Goal: Transaction & Acquisition: Purchase product/service

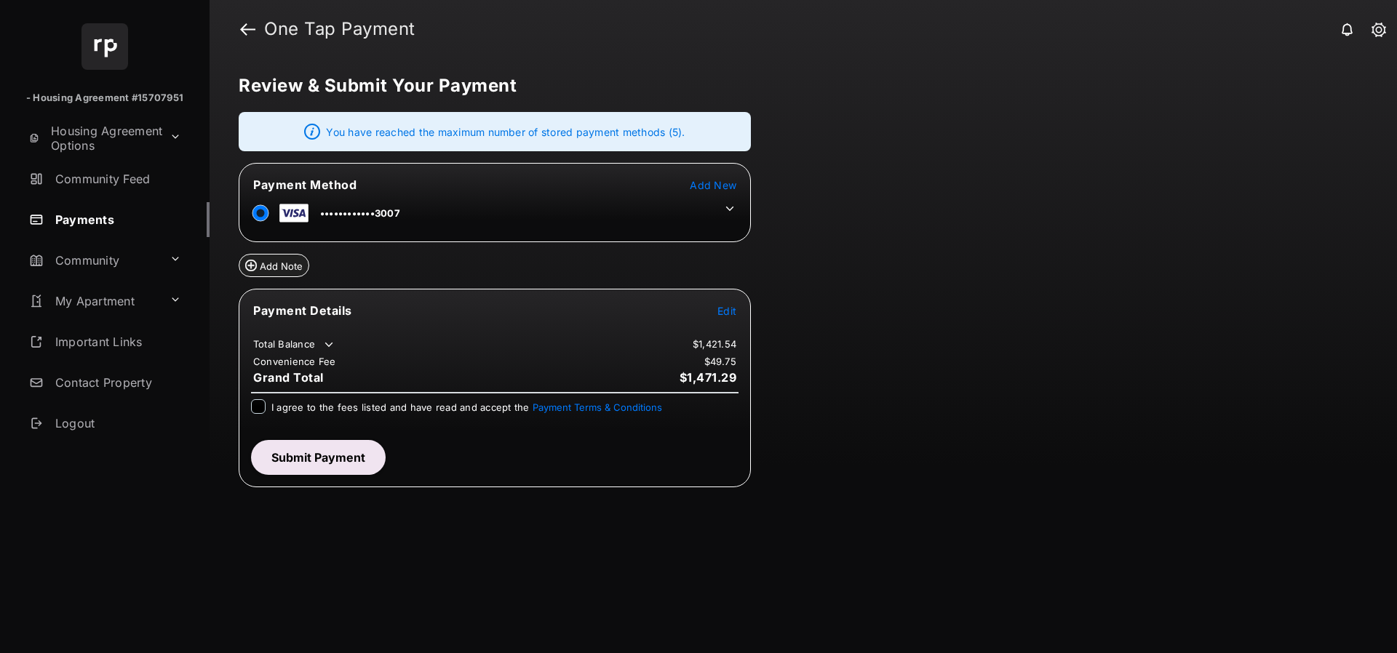
click at [725, 301] on table "Payment Details Edit Total Balance $1,421.54 Convenience Fee $49.75 Grand Total…" at bounding box center [494, 344] width 511 height 86
click at [729, 321] on tr "Payment Details Edit" at bounding box center [495, 319] width 508 height 33
click at [723, 314] on span "Edit" at bounding box center [726, 311] width 19 height 12
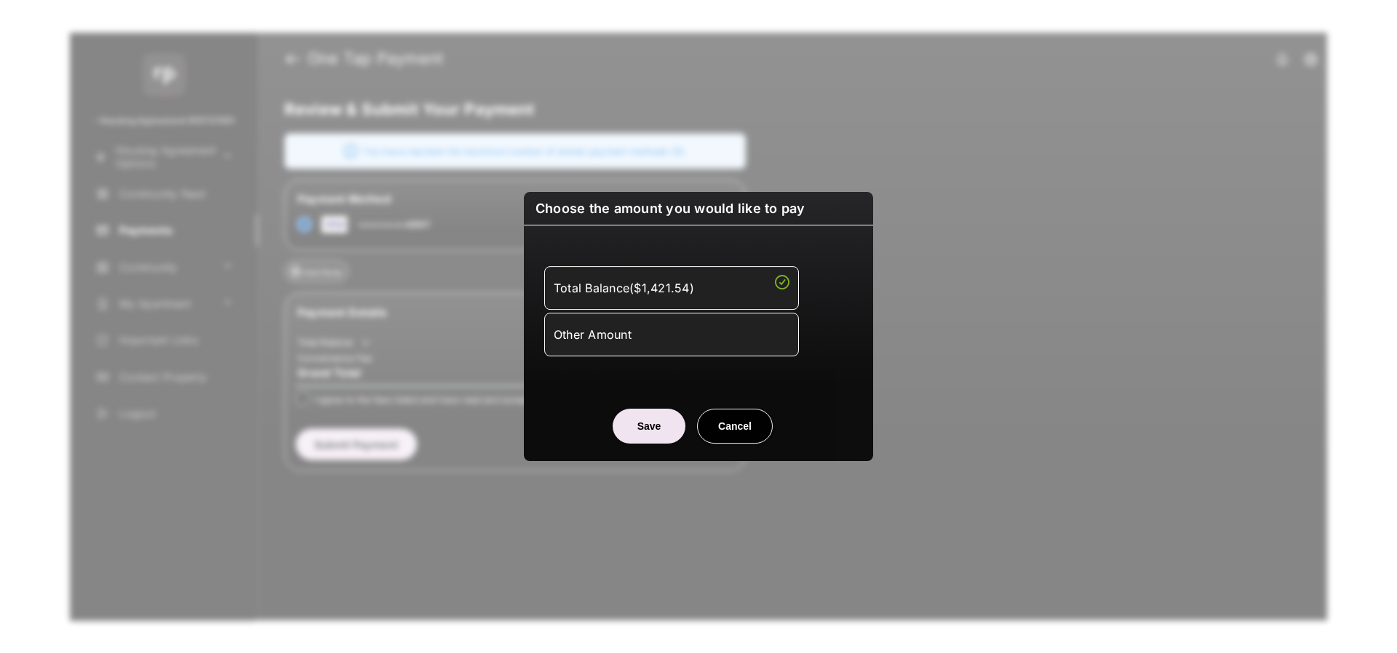
click at [646, 330] on div "Other Amount" at bounding box center [672, 334] width 236 height 25
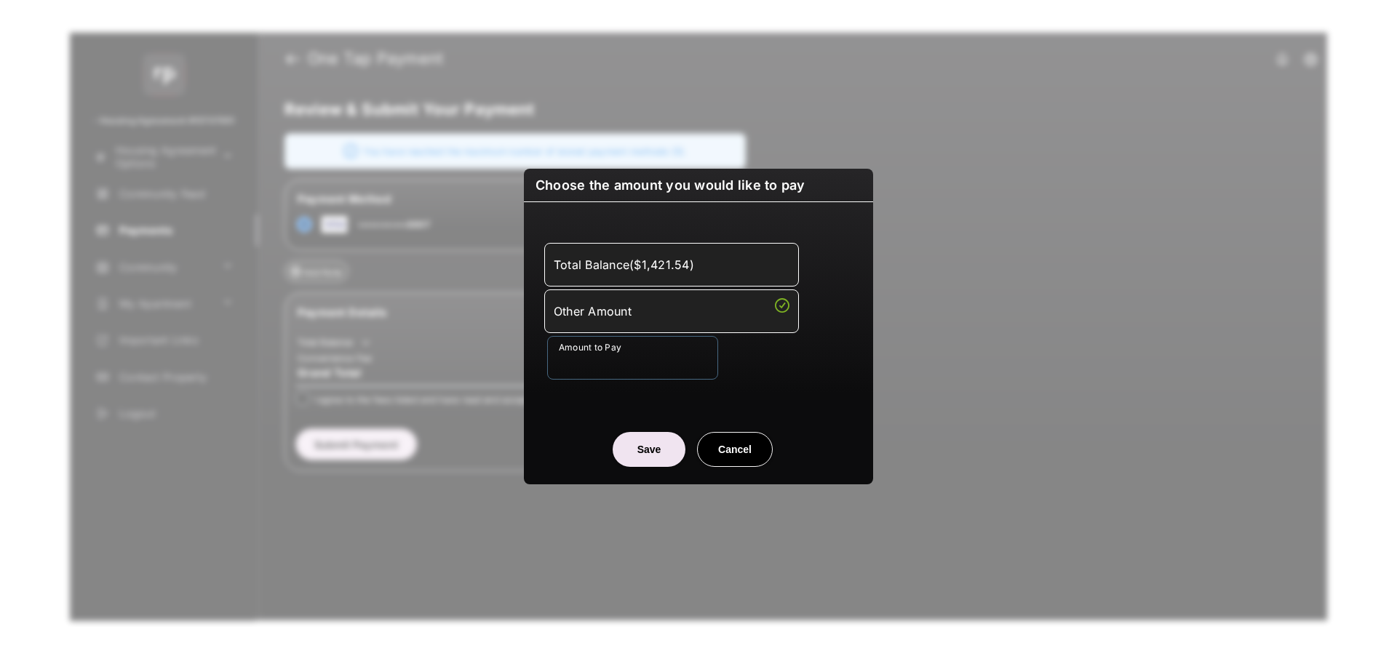
click at [626, 354] on input "Amount to Pay" at bounding box center [632, 358] width 171 height 44
type input "******"
click at [635, 445] on button "Save" at bounding box center [649, 449] width 73 height 35
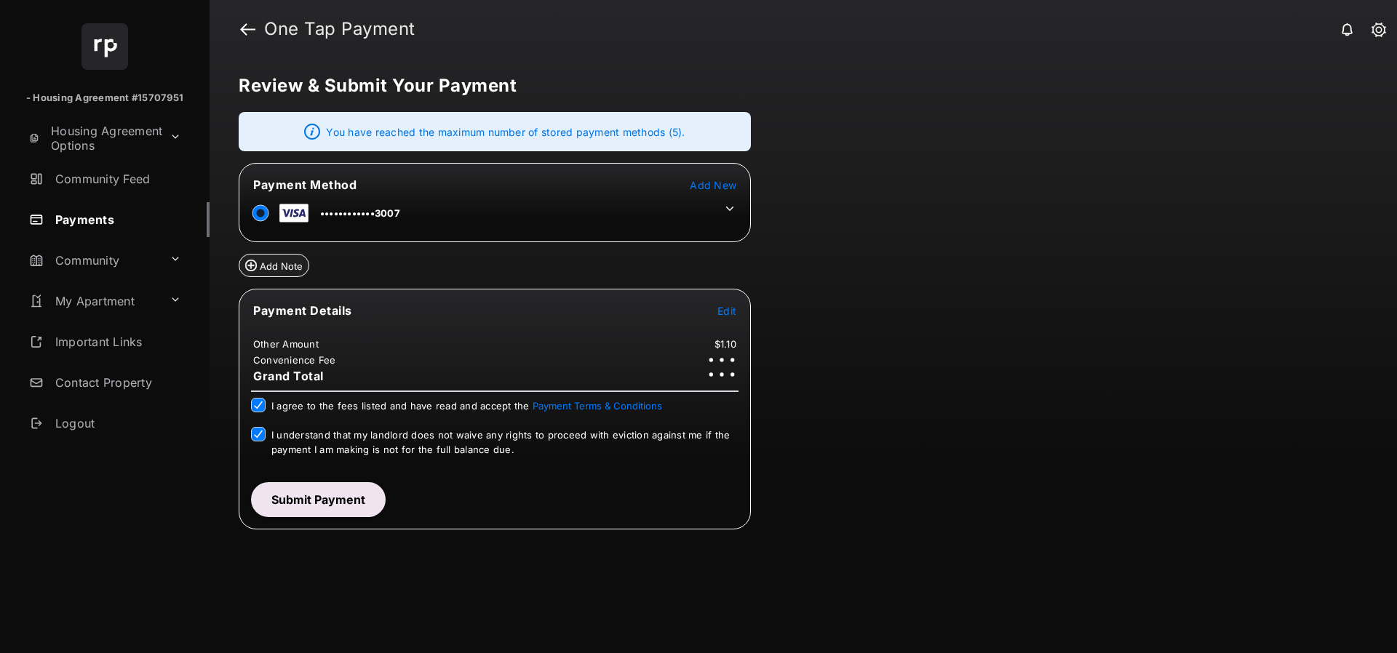
click at [306, 499] on button "Submit Payment" at bounding box center [318, 499] width 135 height 35
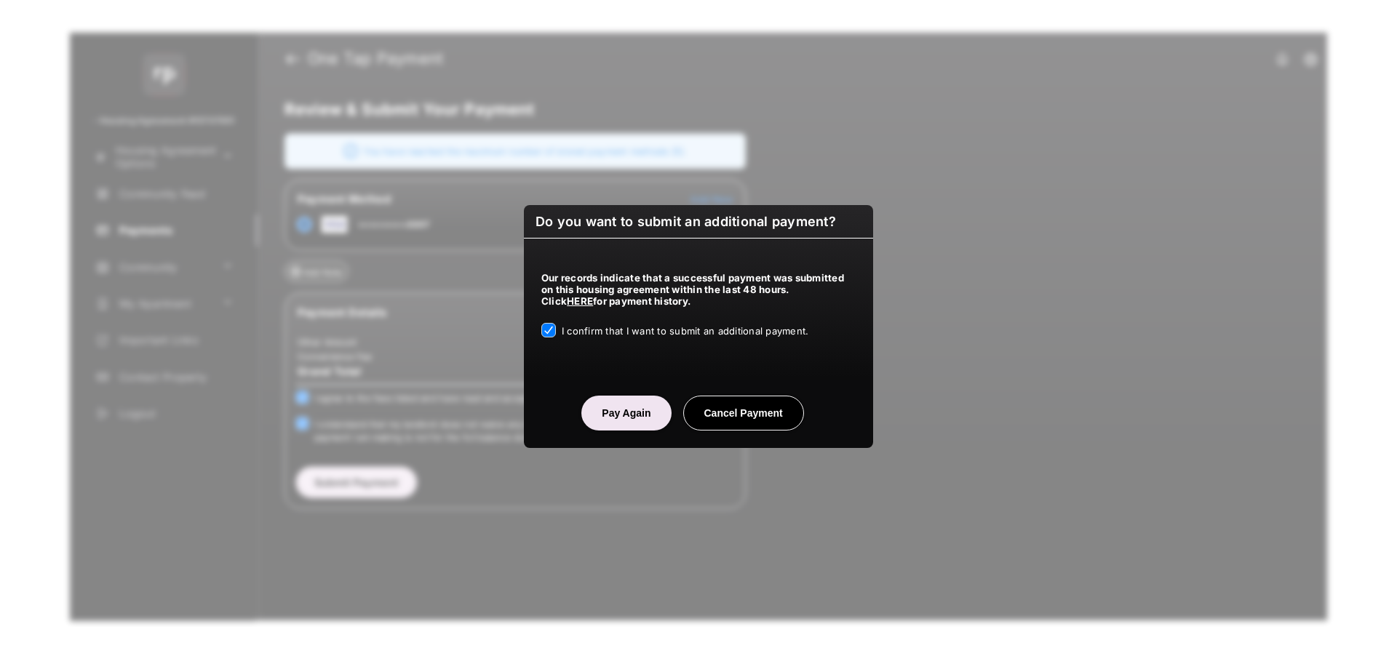
click at [613, 410] on button "Pay Again" at bounding box center [625, 413] width 89 height 35
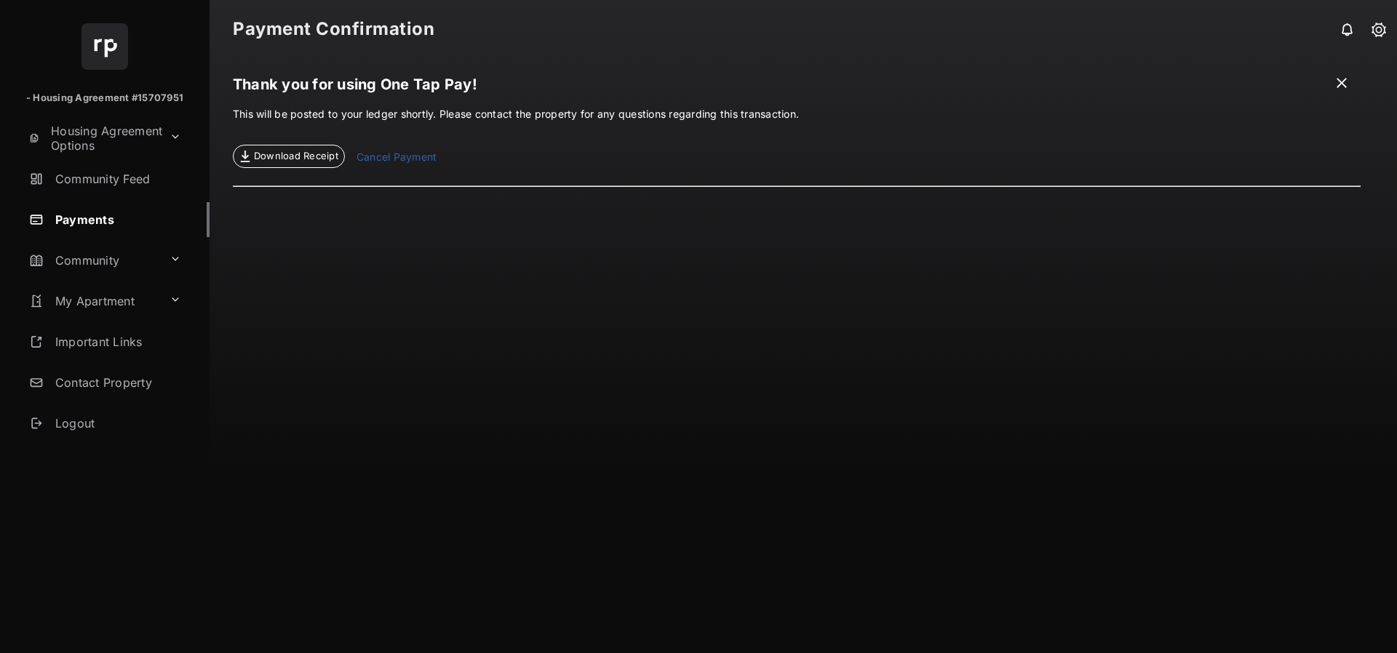
click at [295, 156] on span "Download Receipt" at bounding box center [296, 156] width 84 height 15
click at [1339, 80] on span at bounding box center [1341, 85] width 15 height 18
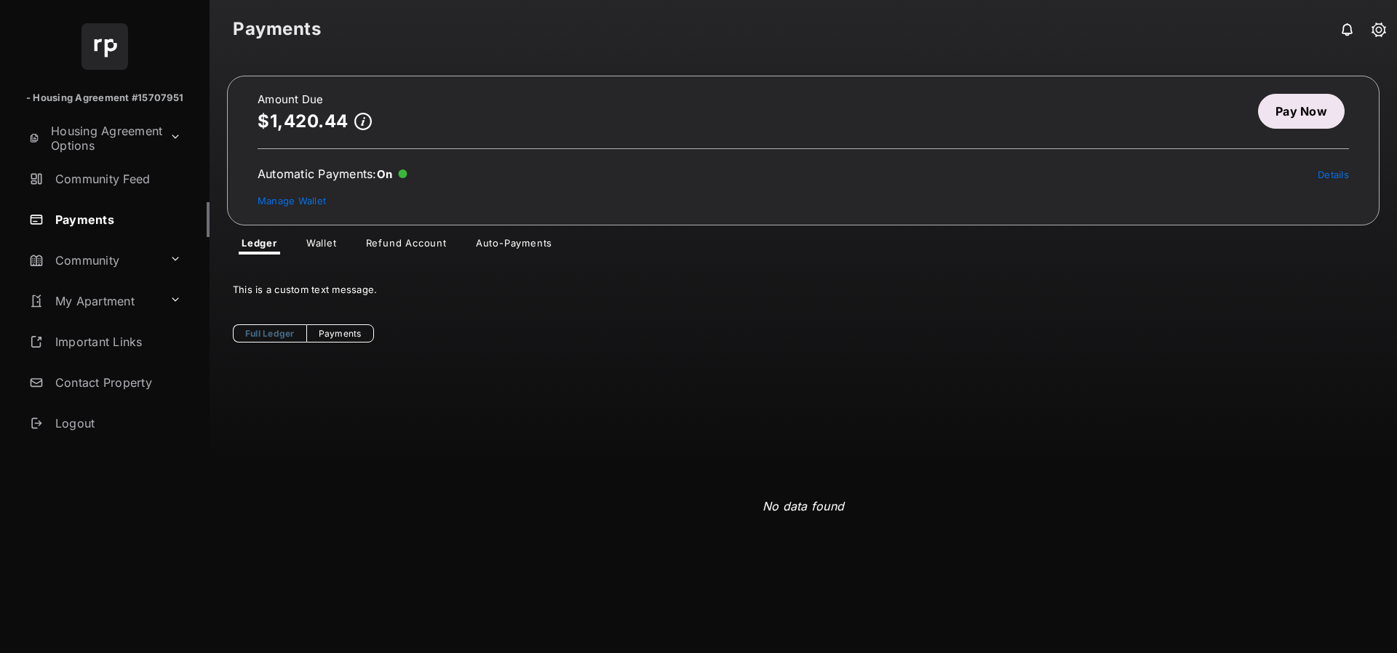
click at [1141, 207] on div "Automatic Payments : On Details Manage Wallet" at bounding box center [803, 187] width 1091 height 41
click at [1298, 103] on link "Pay Now" at bounding box center [1301, 111] width 87 height 35
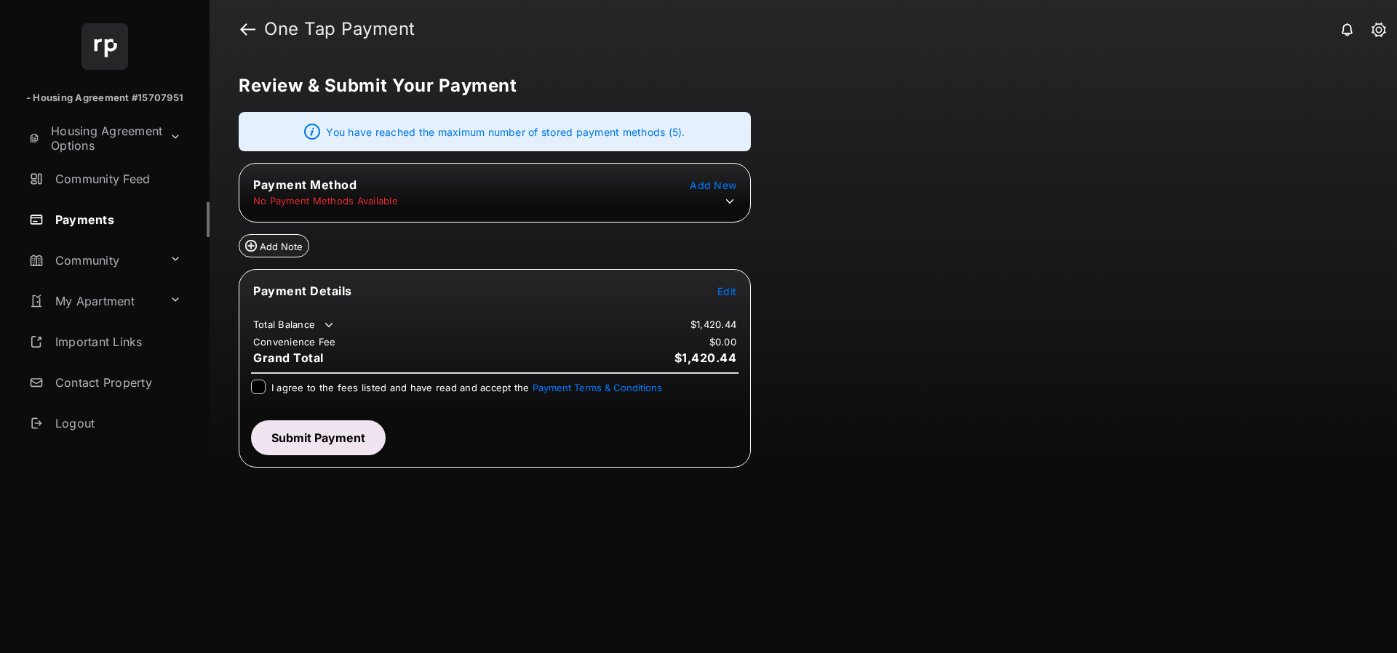
click at [730, 292] on span "Edit" at bounding box center [726, 291] width 19 height 12
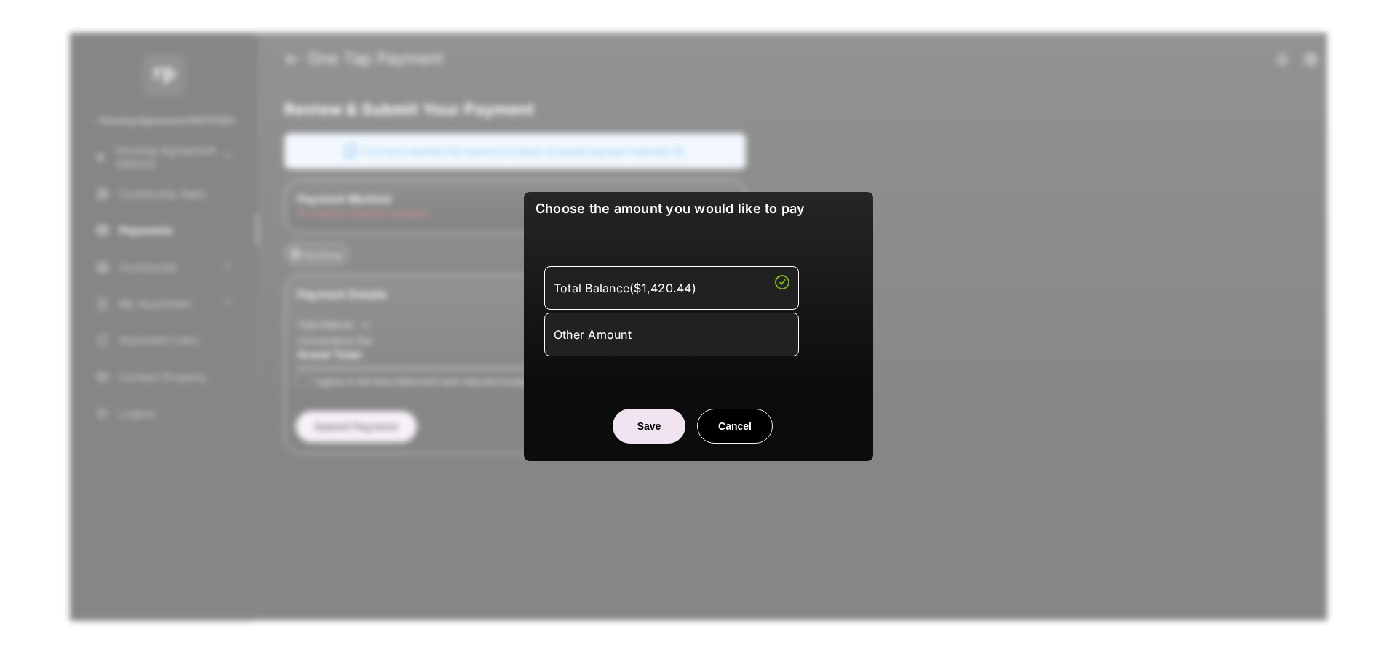
click at [661, 335] on div "Other Amount" at bounding box center [672, 334] width 236 height 25
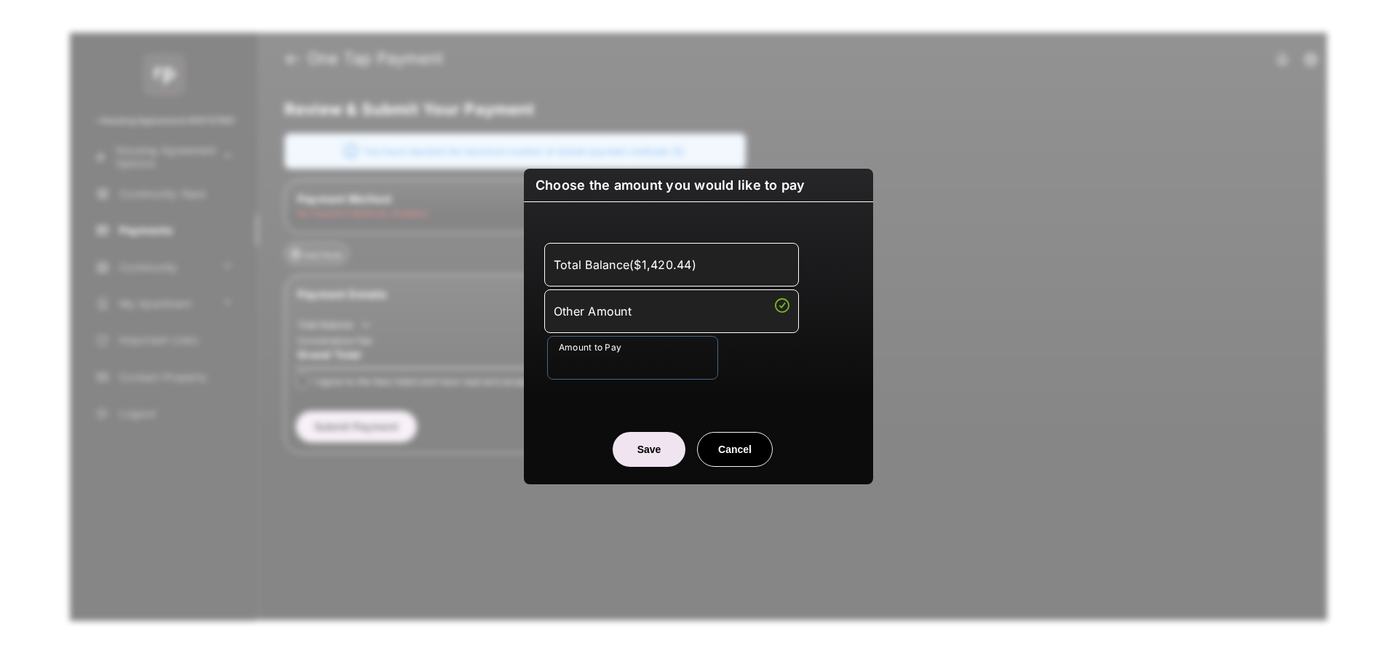
click at [634, 354] on input "Amount to Pay" at bounding box center [632, 358] width 171 height 44
type input "******"
click at [650, 444] on button "Save" at bounding box center [649, 449] width 73 height 35
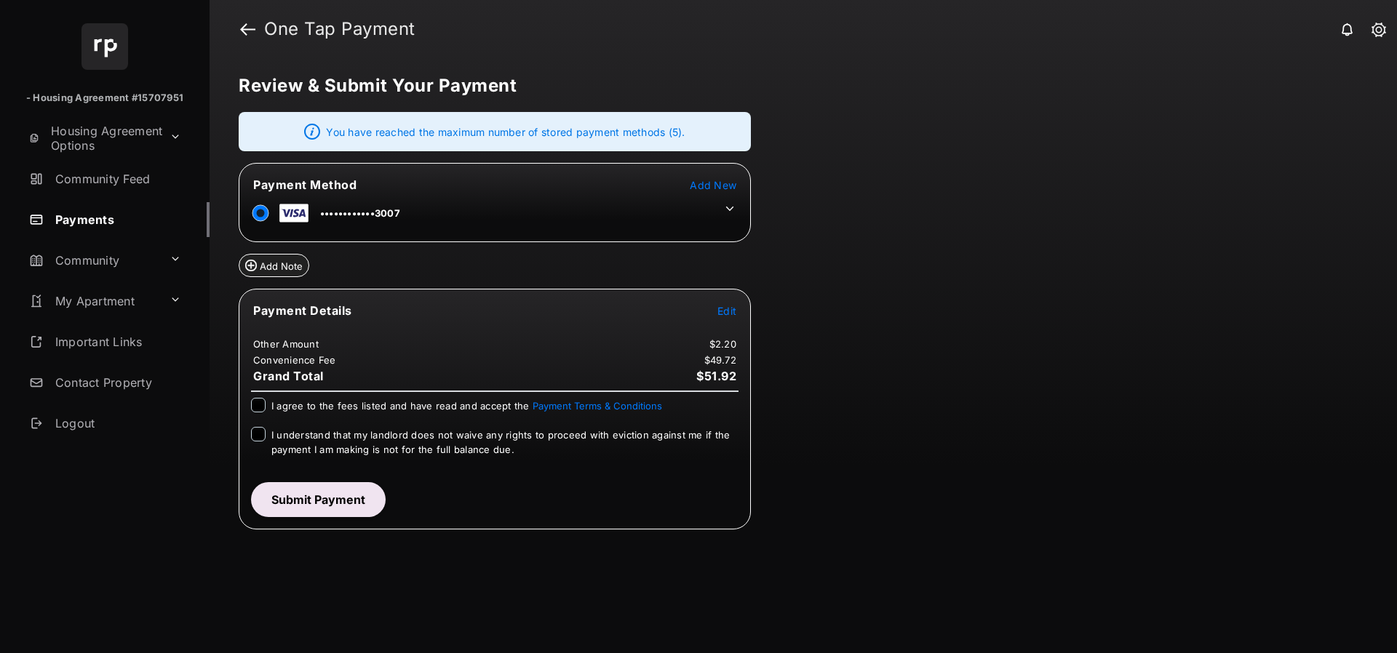
click at [728, 211] on icon at bounding box center [729, 208] width 13 height 13
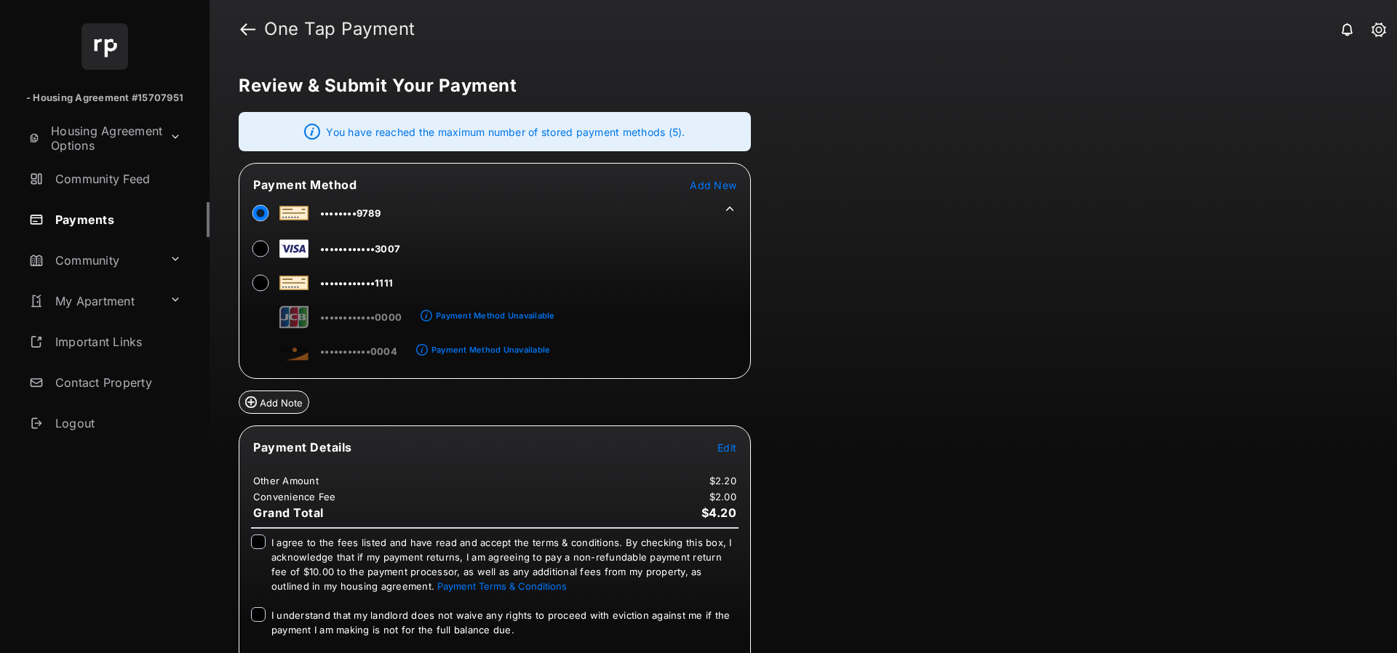
click at [854, 266] on div "Review & Submit Your Payment You have reached the maximum number of stored paym…" at bounding box center [803, 355] width 1187 height 595
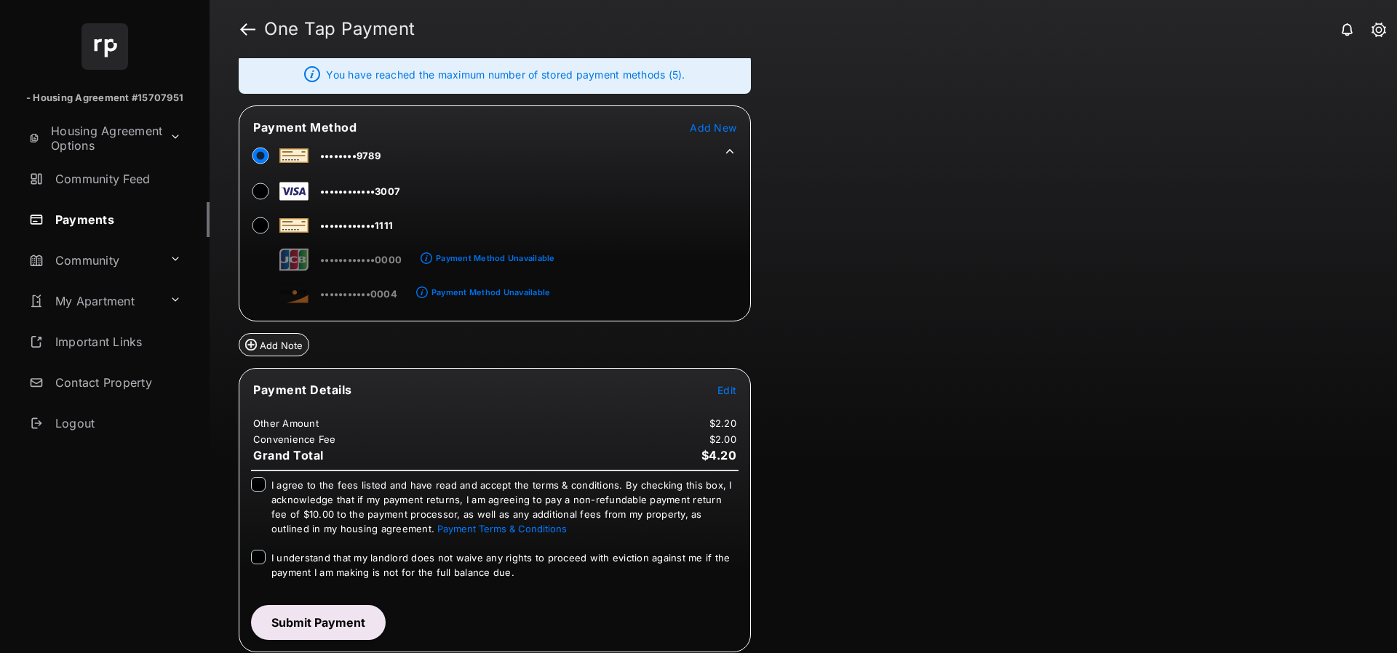
scroll to position [58, 0]
click at [340, 625] on button "Submit Payment" at bounding box center [318, 622] width 135 height 35
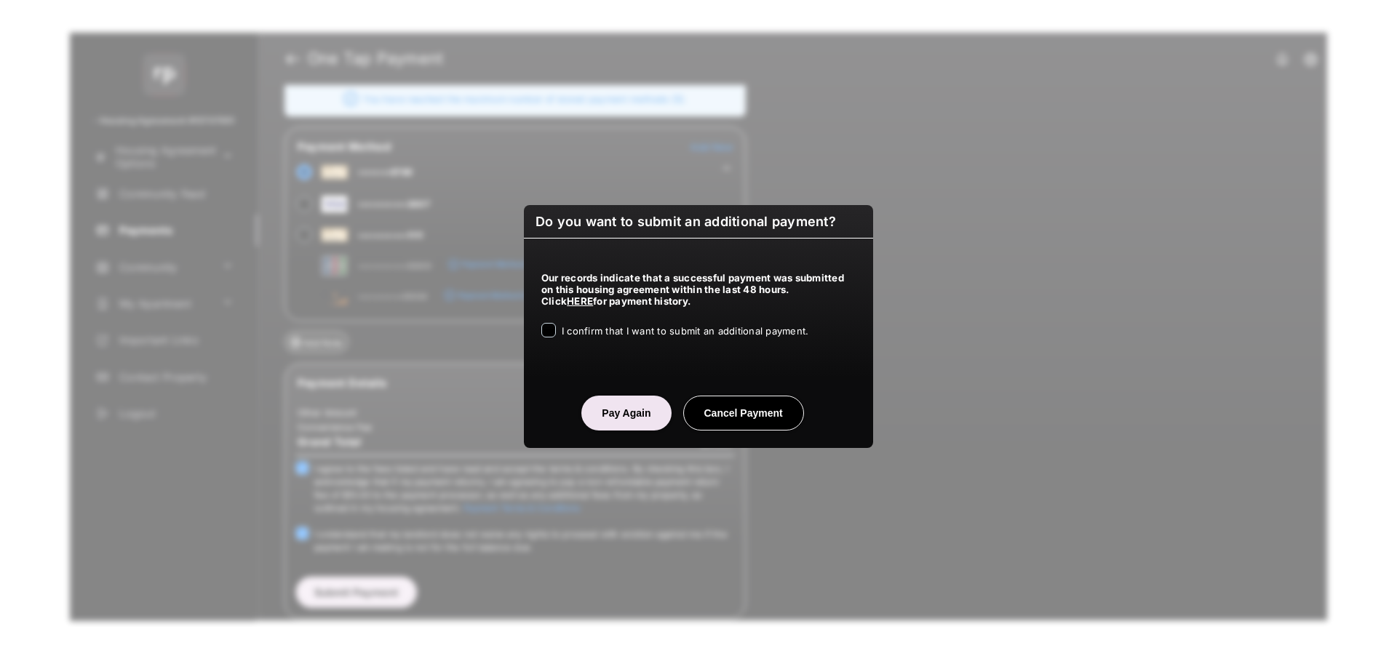
click at [554, 324] on div "I confirm that I want to submit an additional payment." at bounding box center [698, 331] width 314 height 17
click at [551, 341] on div "Our records indicate that a successful payment was submitted on this housing ag…" at bounding box center [698, 303] width 349 height 128
click at [616, 407] on button "Pay Again" at bounding box center [625, 413] width 89 height 35
